Goal: Task Accomplishment & Management: Manage account settings

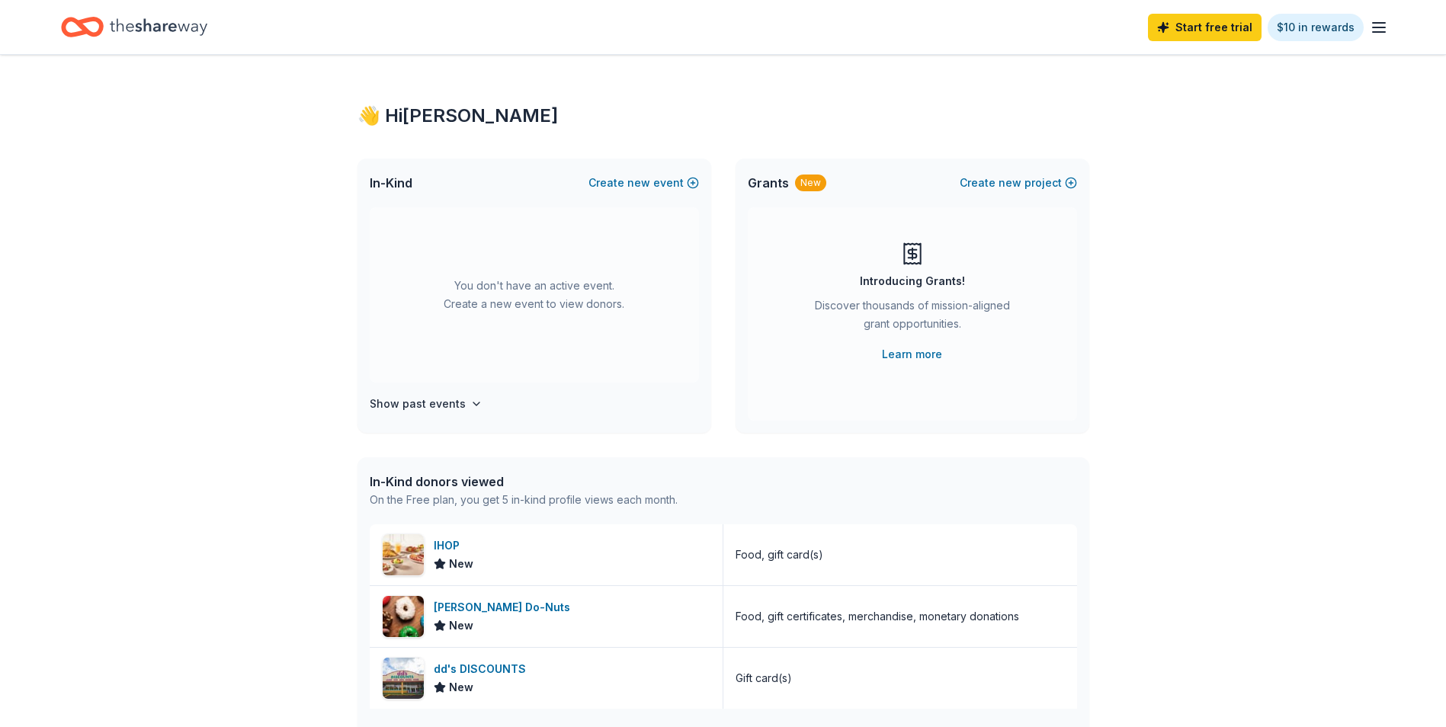
click at [158, 26] on icon "Home" at bounding box center [159, 26] width 98 height 31
click at [1376, 34] on icon "button" at bounding box center [1378, 27] width 18 height 18
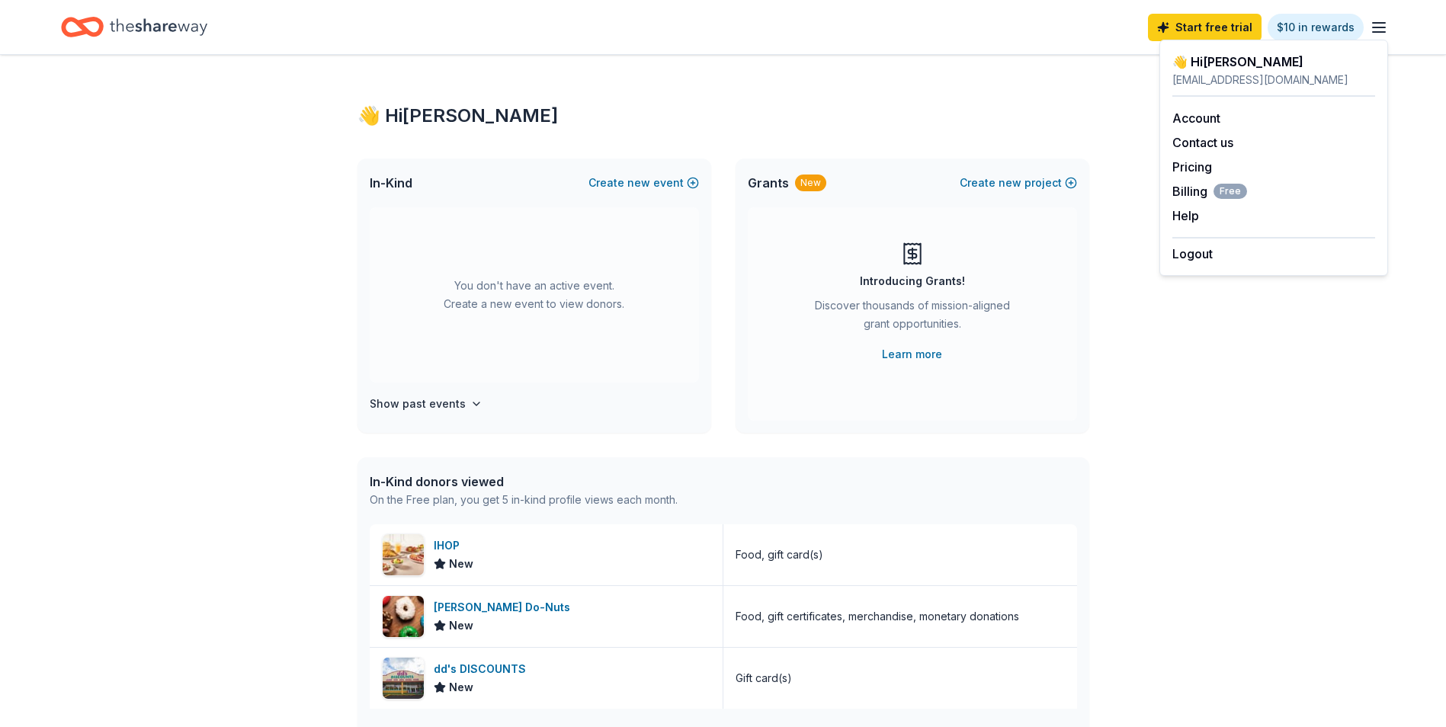
click at [1181, 59] on div "👋 Hi Shannon" at bounding box center [1273, 62] width 203 height 18
click at [1187, 121] on link "Account" at bounding box center [1196, 118] width 48 height 15
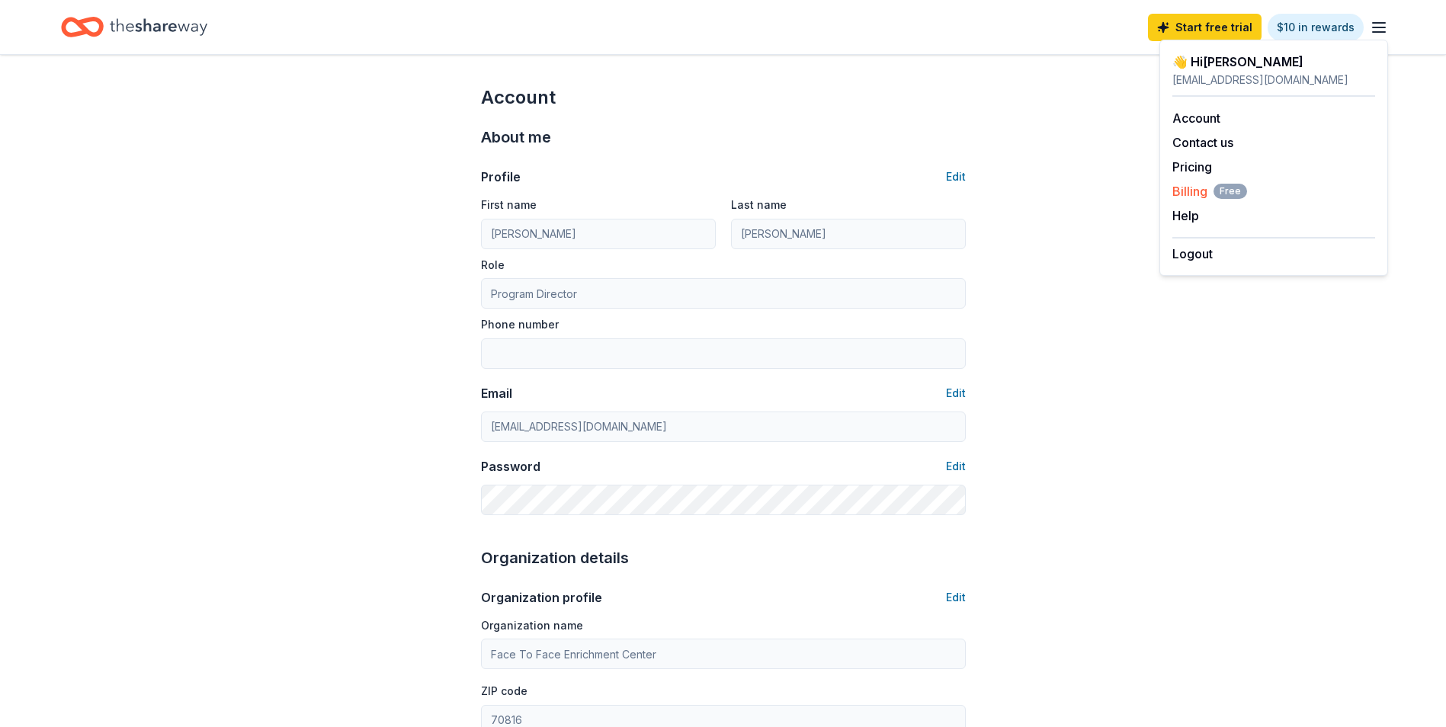
click at [1184, 189] on span "Billing Free" at bounding box center [1209, 191] width 75 height 18
